Goal: Navigation & Orientation: Find specific page/section

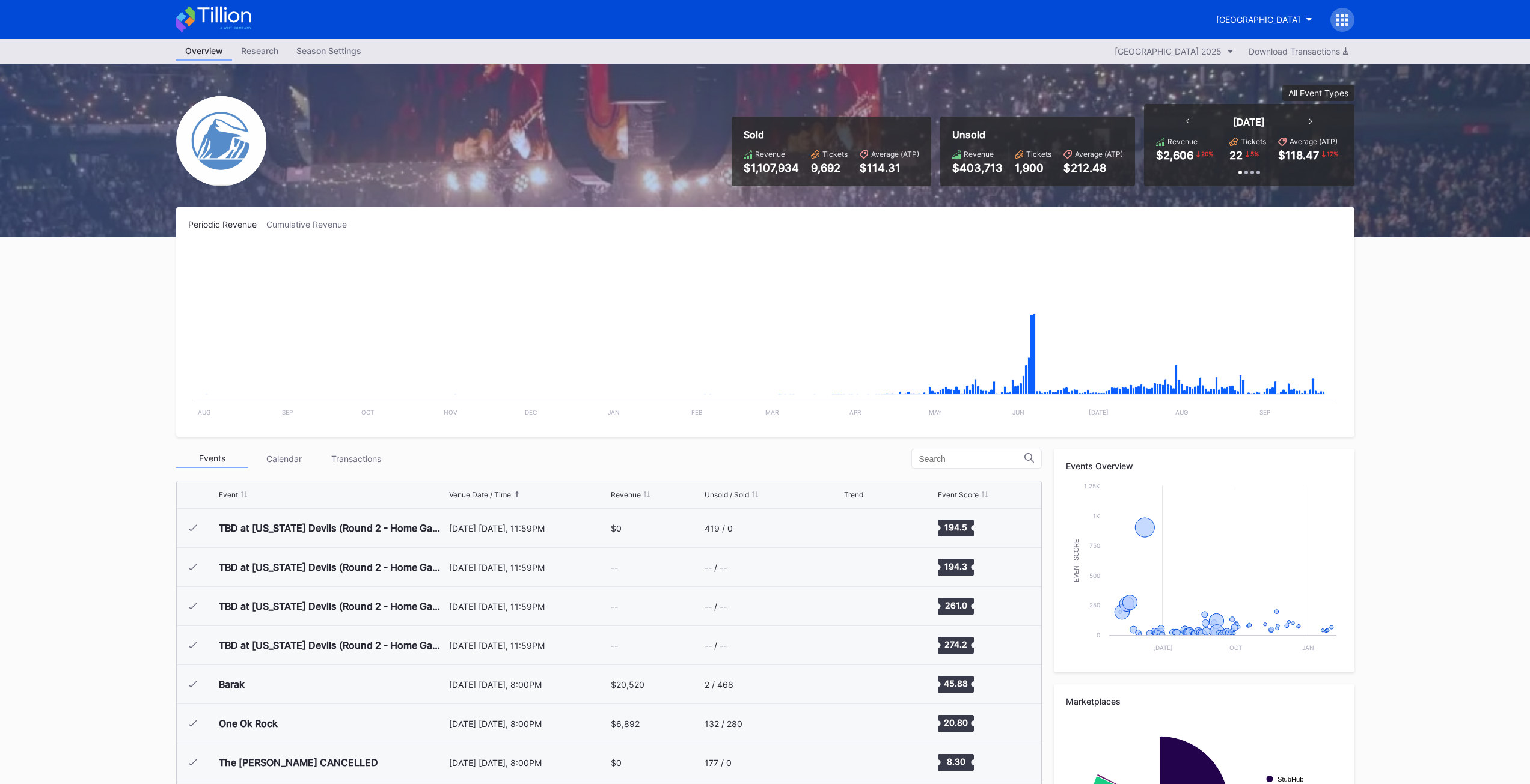
scroll to position [1797, 0]
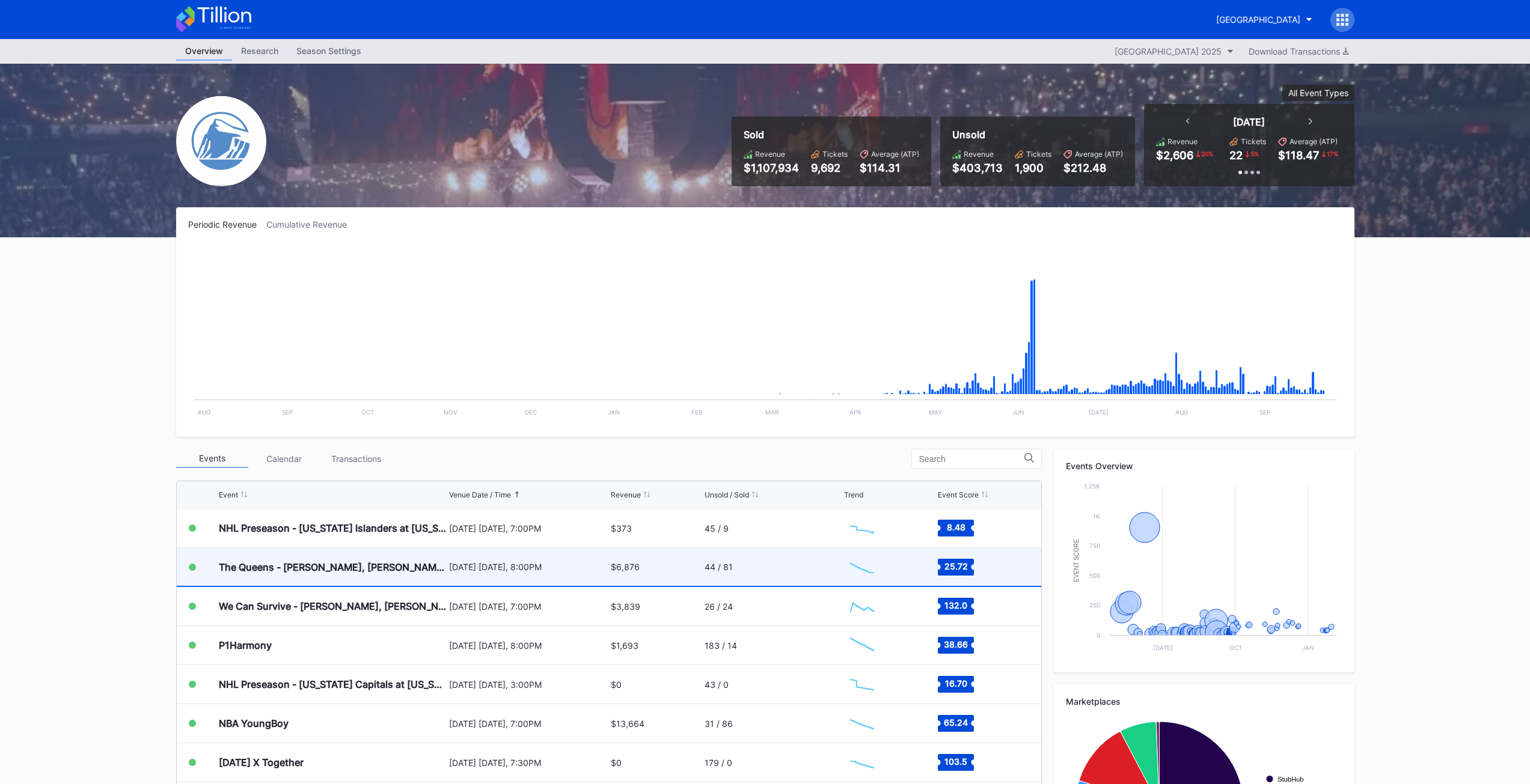
click at [265, 572] on div "The Queens - [PERSON_NAME], [PERSON_NAME], [PERSON_NAME], and [PERSON_NAME]" at bounding box center [332, 567] width 227 height 12
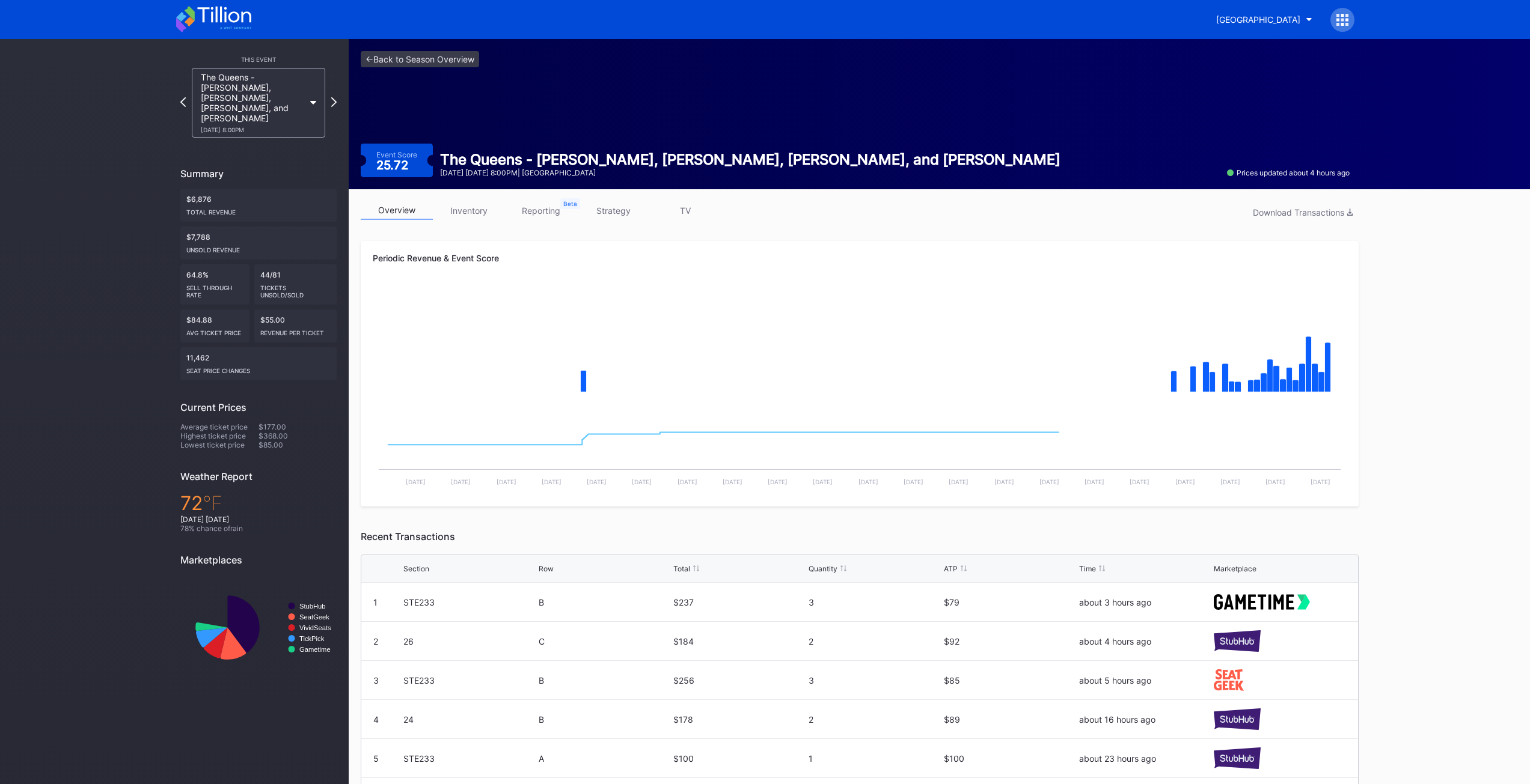
click at [478, 215] on link "inventory" at bounding box center [468, 211] width 72 height 19
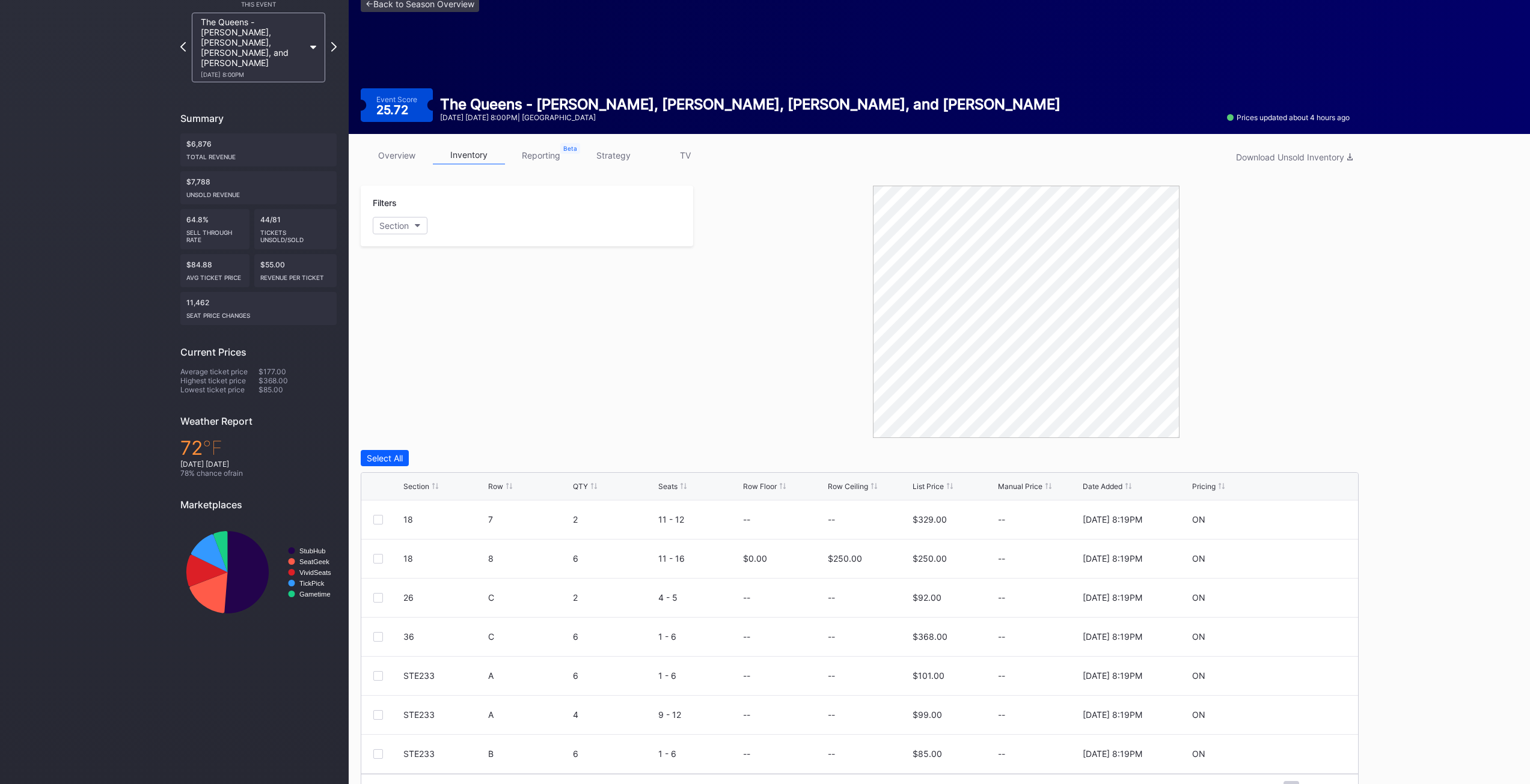
scroll to position [87, 0]
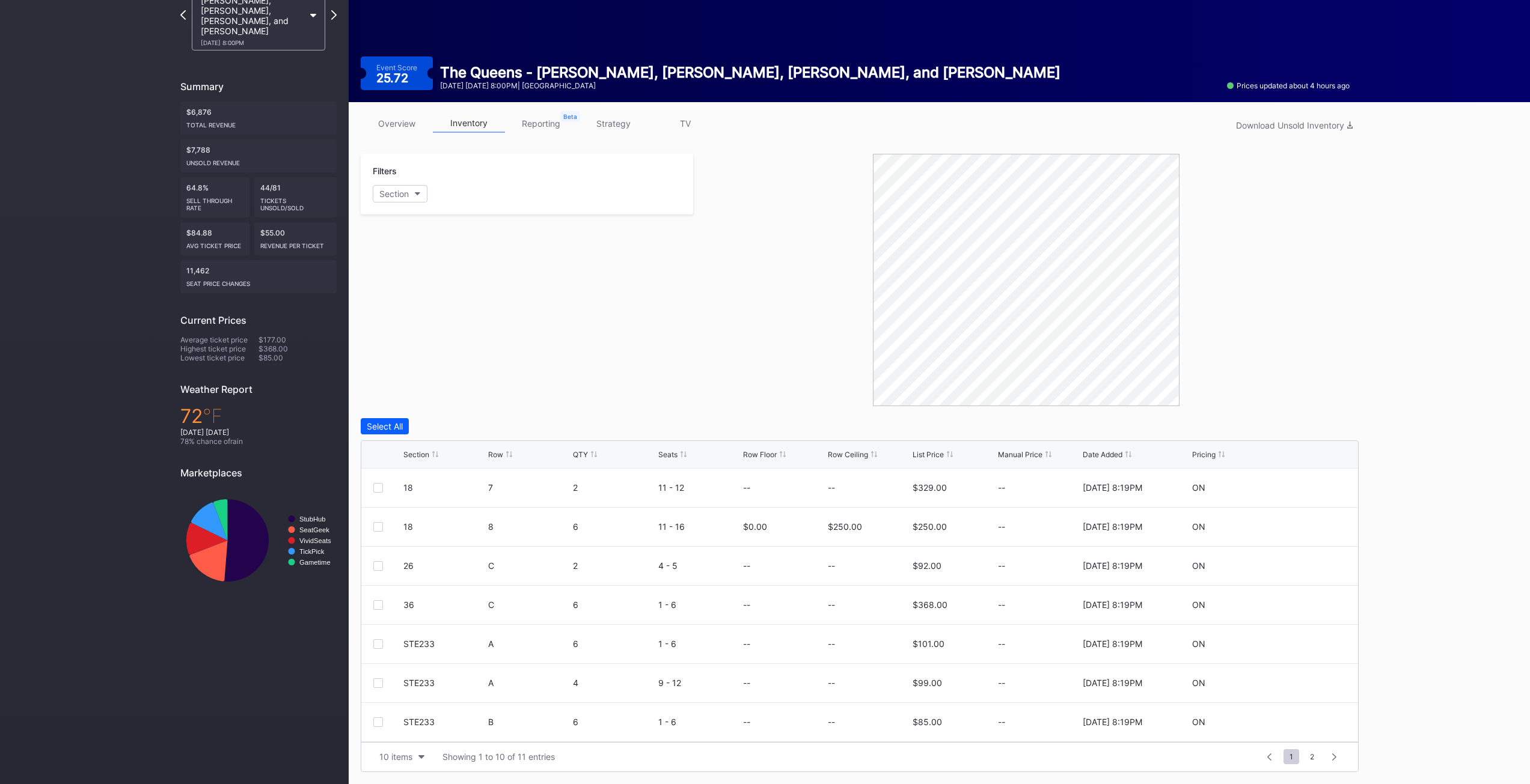
click at [551, 114] on link "reporting" at bounding box center [540, 124] width 72 height 19
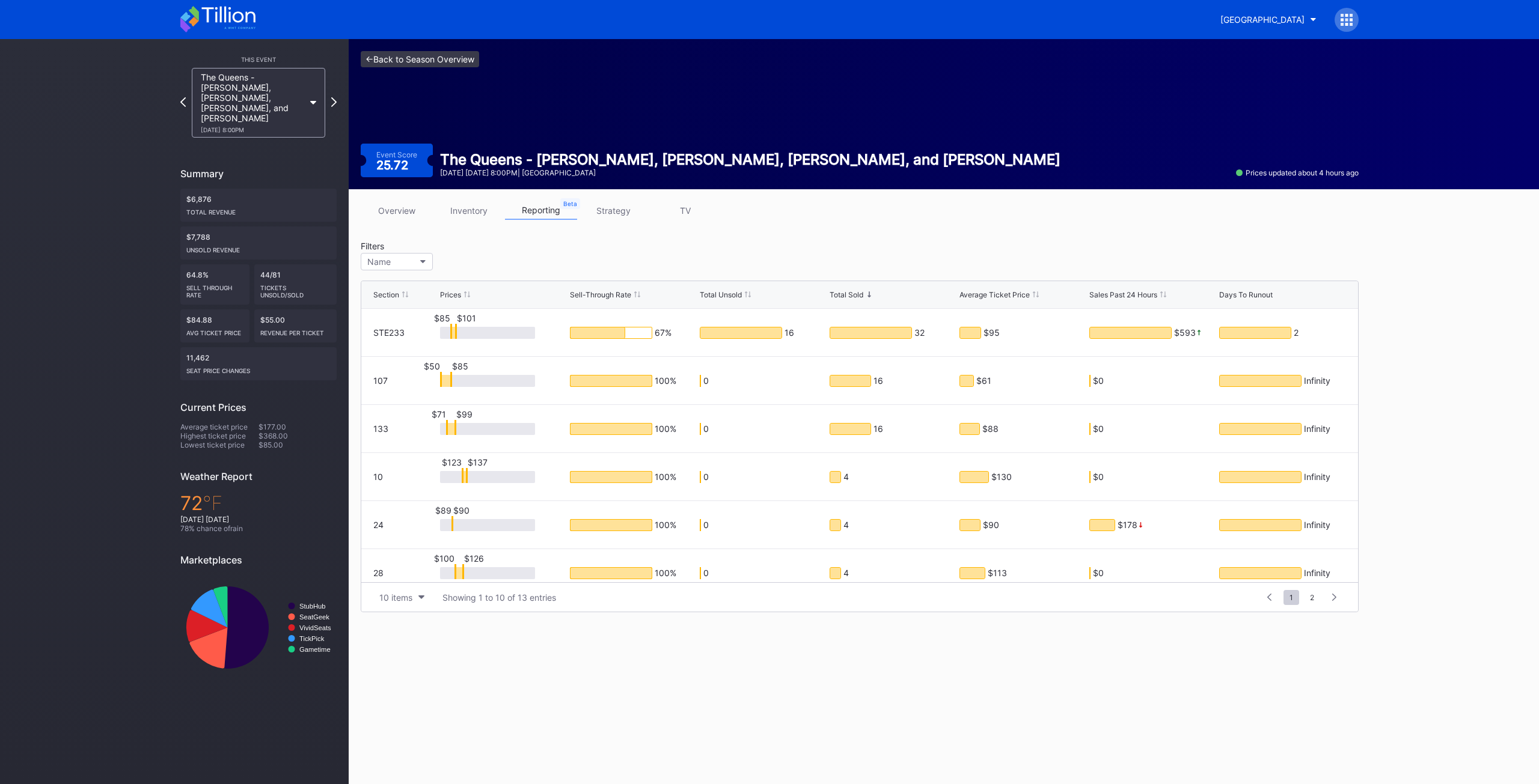
click at [384, 54] on link "<- Back to Season Overview" at bounding box center [420, 58] width 118 height 16
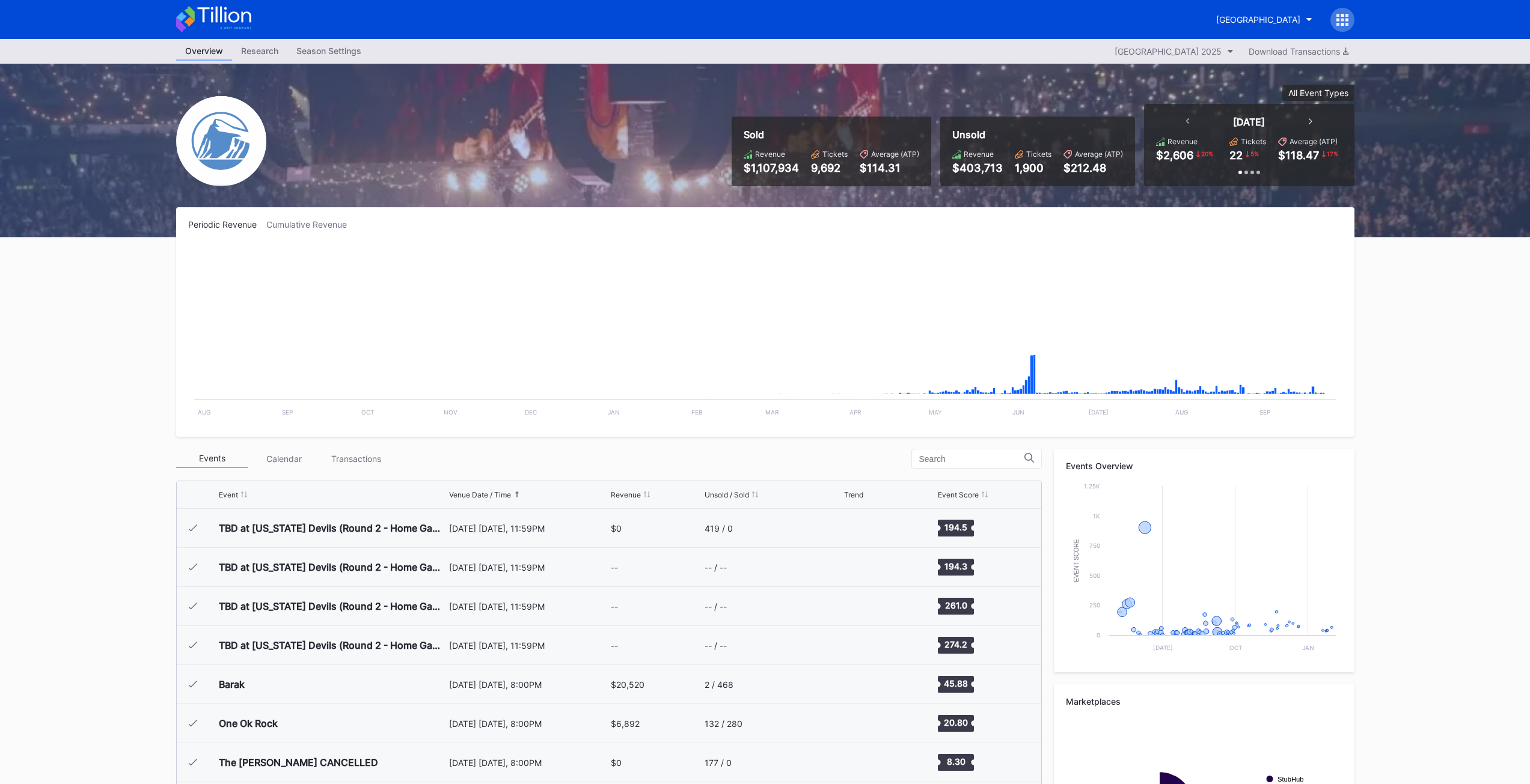
scroll to position [1797, 0]
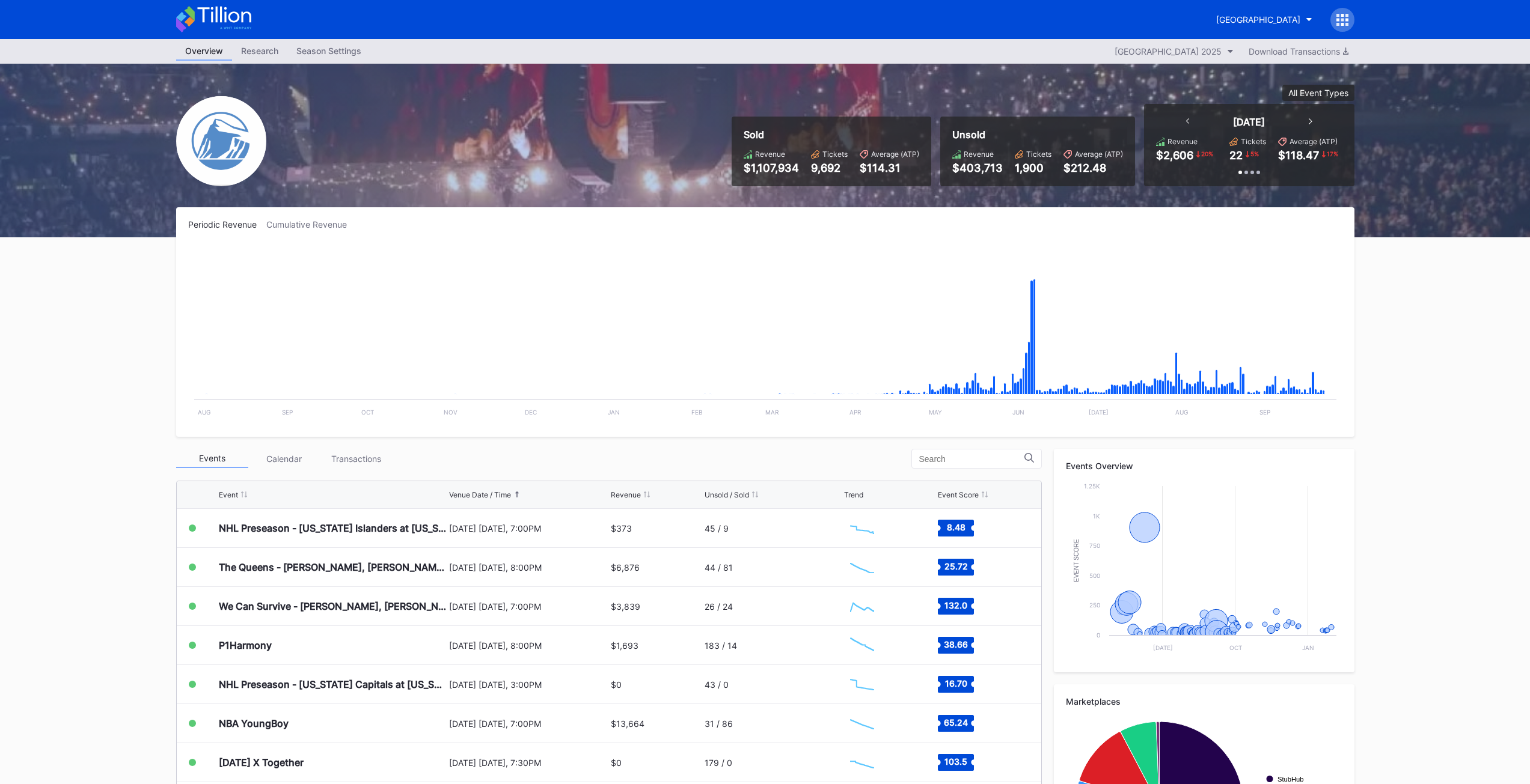
click at [33, 399] on div "Overview Research Season Settings Prudential Center Secondary 2025 Download Tra…" at bounding box center [765, 480] width 1530 height 882
